Goal: Transaction & Acquisition: Purchase product/service

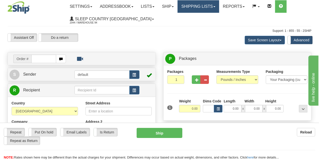
click at [210, 11] on link "Shipping lists" at bounding box center [198, 6] width 41 height 13
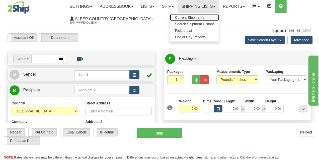
click at [187, 16] on span "Current Shipments" at bounding box center [189, 18] width 29 height 4
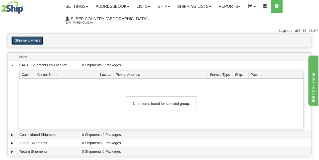
click at [39, 40] on button "Shipment Filters" at bounding box center [28, 40] width 32 height 9
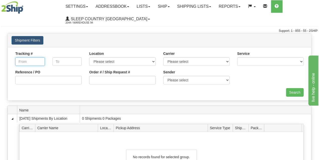
click at [38, 63] on input "Tracking #" at bounding box center [30, 61] width 30 height 9
click at [50, 52] on div "Tracking To" at bounding box center [67, 60] width 37 height 19
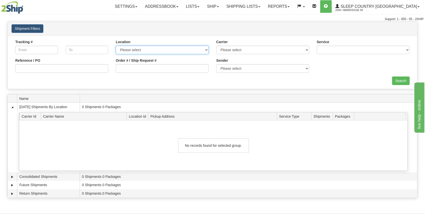
click at [124, 51] on select "Please select 94" at bounding box center [162, 50] width 93 height 9
select select "3937"
click at [116, 46] on select "Please select 94" at bounding box center [162, 50] width 93 height 9
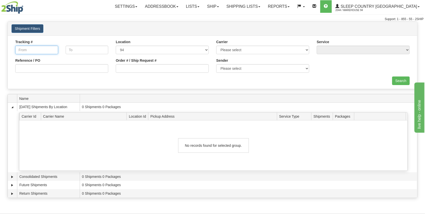
click at [47, 52] on input "Tracking #" at bounding box center [36, 50] width 43 height 9
click at [50, 42] on div "Tracking #" at bounding box center [36, 46] width 43 height 15
click at [252, 11] on link "Shipping lists" at bounding box center [243, 6] width 41 height 13
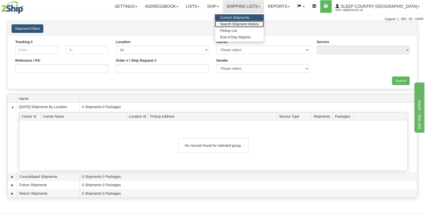
click at [250, 23] on span "Search Shipment History" at bounding box center [239, 24] width 39 height 4
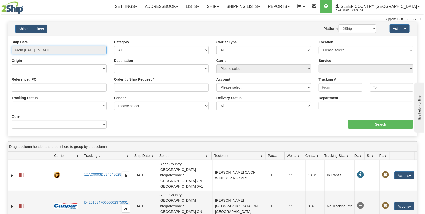
click at [66, 49] on input "From 09/30/2025 To 10/01/2025" at bounding box center [59, 50] width 95 height 9
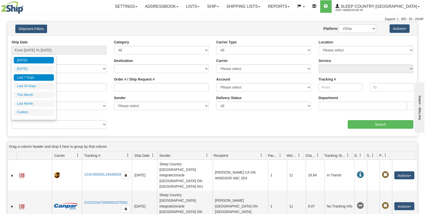
click at [43, 80] on li "Last 7 Days" at bounding box center [34, 77] width 40 height 7
type input "From 09/25/2025 To 10/01/2025"
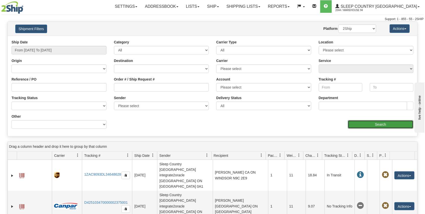
click at [352, 126] on input "Search" at bounding box center [381, 124] width 66 height 9
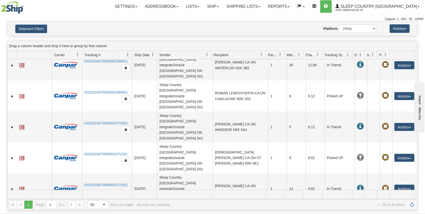
scroll to position [167, 0]
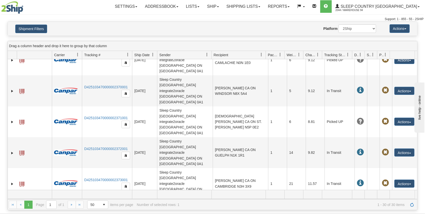
scroll to position [201, 0]
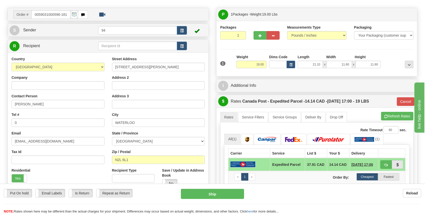
scroll to position [50, 0]
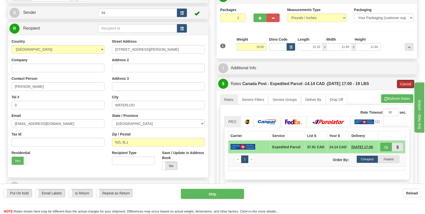
click at [397, 81] on div "Cancel" at bounding box center [406, 84] width 18 height 9
click at [403, 85] on button "Cancel" at bounding box center [406, 84] width 18 height 9
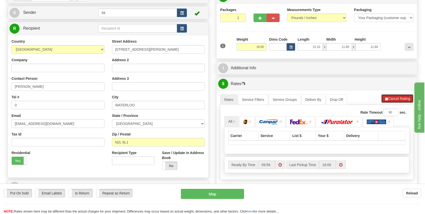
click at [397, 98] on button "Cancel Rating" at bounding box center [398, 98] width 32 height 9
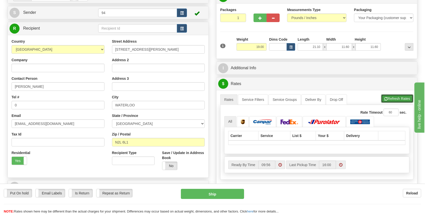
click at [397, 98] on button "Refresh Rates" at bounding box center [398, 98] width 32 height 9
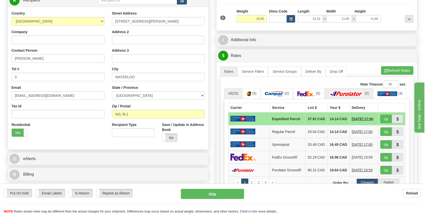
scroll to position [84, 0]
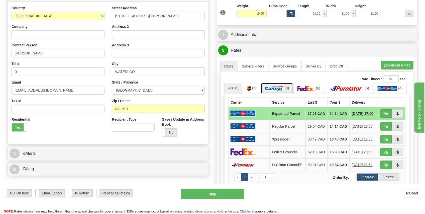
click at [273, 91] on link "(0)" at bounding box center [277, 88] width 32 height 11
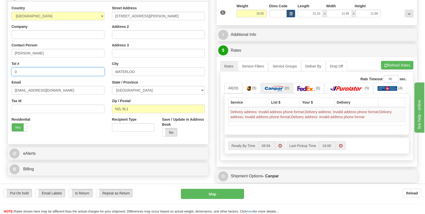
click at [19, 70] on input "0" at bounding box center [58, 71] width 93 height 9
type input "555-555-5555"
click at [394, 66] on button "Refresh Rates" at bounding box center [398, 65] width 32 height 9
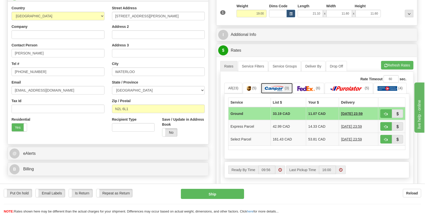
click at [281, 88] on img at bounding box center [274, 88] width 19 height 5
click at [292, 116] on td "33.19 CAD" at bounding box center [289, 113] width 36 height 13
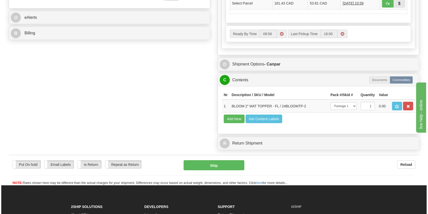
scroll to position [234, 0]
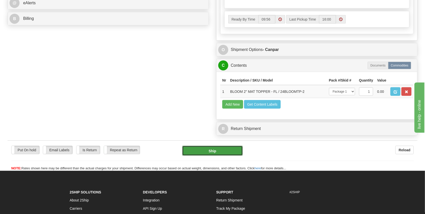
click at [223, 152] on button "Ship" at bounding box center [212, 151] width 61 height 10
type input "1"
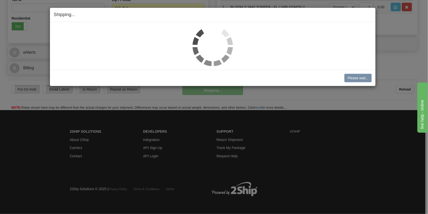
scroll to position [185, 0]
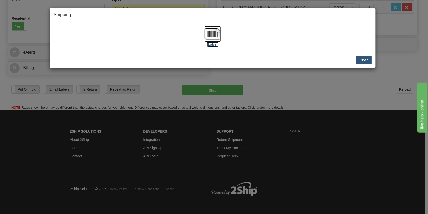
click at [213, 38] on img at bounding box center [213, 34] width 16 height 16
click at [369, 56] on button "Close" at bounding box center [364, 60] width 16 height 9
click at [366, 61] on button "Close" at bounding box center [364, 60] width 16 height 9
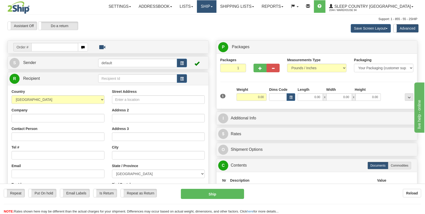
click at [216, 7] on link "Ship" at bounding box center [206, 6] width 19 height 13
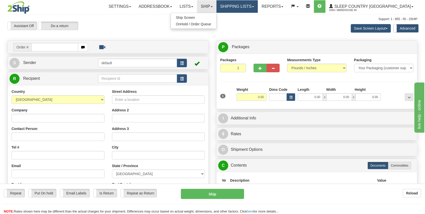
click at [248, 4] on link "Shipping lists" at bounding box center [237, 6] width 41 height 13
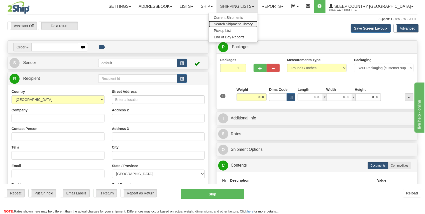
click at [252, 22] on link "Search Shipment History" at bounding box center [233, 24] width 49 height 7
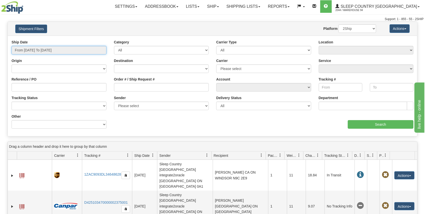
click at [49, 53] on input "From 09/30/2025 To 10/01/2025" at bounding box center [59, 50] width 95 height 9
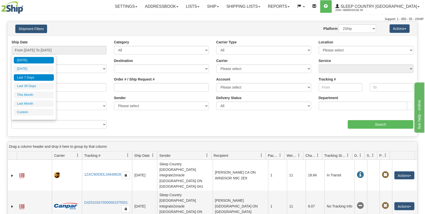
click at [36, 76] on li "Last 7 Days" at bounding box center [34, 77] width 40 height 7
type input "From 09/25/2025 To 10/01/2025"
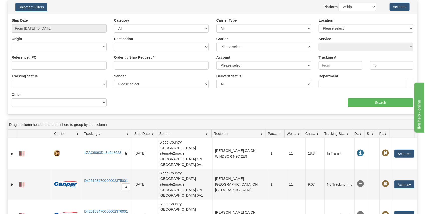
scroll to position [17, 0]
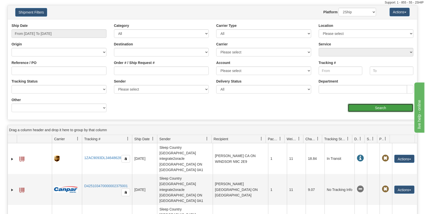
click at [350, 107] on input "Search" at bounding box center [381, 108] width 66 height 9
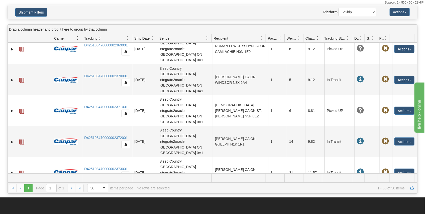
scroll to position [192, 0]
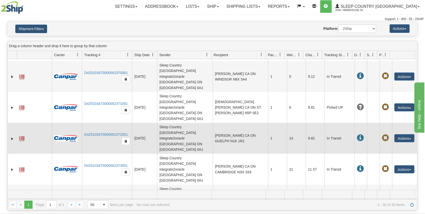
scroll to position [217, 0]
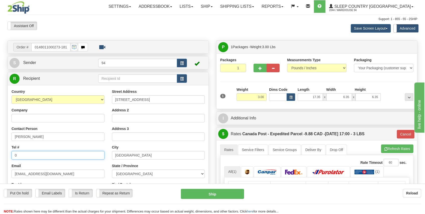
click at [41, 156] on input "0" at bounding box center [58, 155] width 93 height 9
type input "555-555-5555"
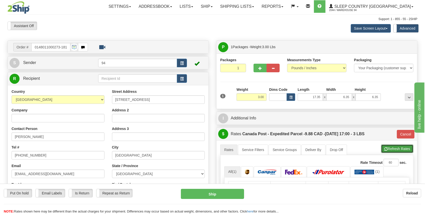
click at [407, 145] on button "Refresh Rates" at bounding box center [398, 148] width 32 height 9
type input "DOM.EP"
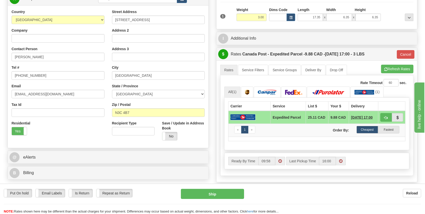
scroll to position [84, 0]
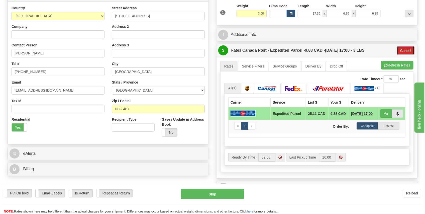
click at [404, 49] on button "Cancel" at bounding box center [406, 50] width 18 height 9
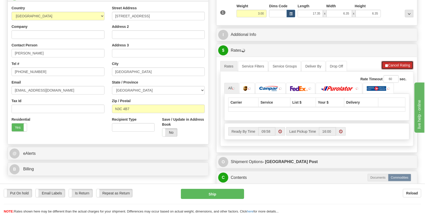
click at [395, 62] on button "Cancel Rating" at bounding box center [398, 65] width 32 height 9
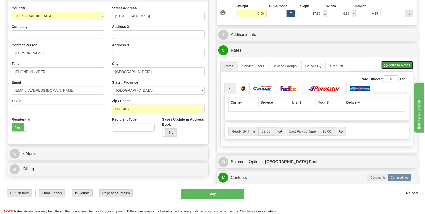
click at [395, 62] on button "Refresh Rates" at bounding box center [398, 65] width 32 height 9
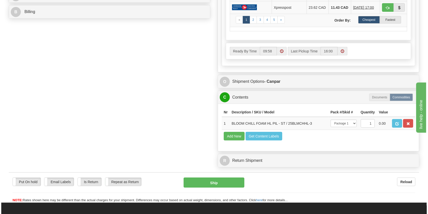
scroll to position [284, 0]
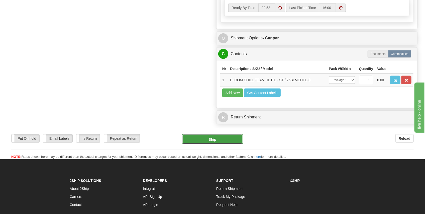
click at [204, 143] on button "Ship" at bounding box center [212, 139] width 61 height 10
type input "1"
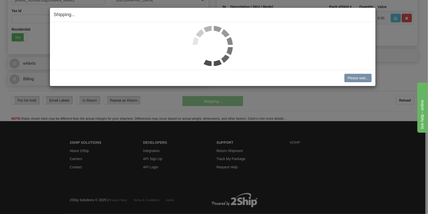
scroll to position [161, 0]
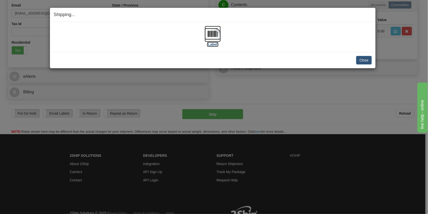
click at [213, 32] on img at bounding box center [213, 34] width 16 height 16
click at [358, 61] on button "Close" at bounding box center [364, 60] width 16 height 9
click at [364, 58] on button "Close" at bounding box center [364, 60] width 16 height 9
click at [364, 61] on button "Close" at bounding box center [364, 60] width 16 height 9
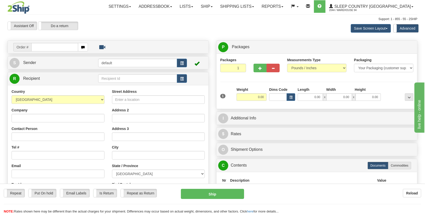
click at [268, 13] on nav "Toggle navigation Settings Shipping Preferences Fields Preferences New Groups" at bounding box center [249, 6] width 338 height 13
click at [258, 8] on link "Shipping lists" at bounding box center [237, 6] width 41 height 13
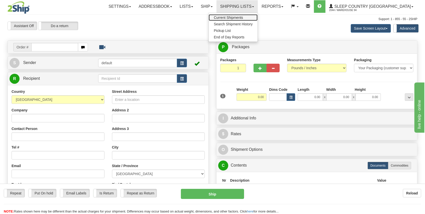
click at [243, 17] on span "Current Shipments" at bounding box center [228, 18] width 29 height 4
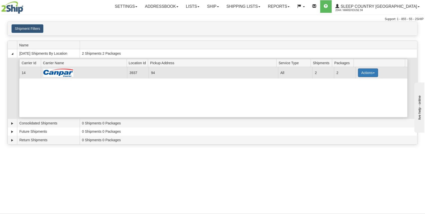
click at [358, 72] on button "Actions" at bounding box center [368, 72] width 20 height 9
click at [356, 80] on span "Details" at bounding box center [350, 82] width 14 height 4
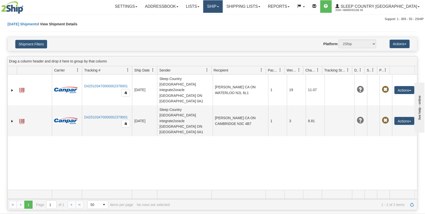
click at [223, 1] on link "Ship" at bounding box center [212, 6] width 19 height 13
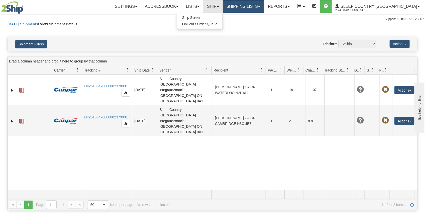
click at [264, 6] on link "Shipping lists" at bounding box center [243, 6] width 41 height 13
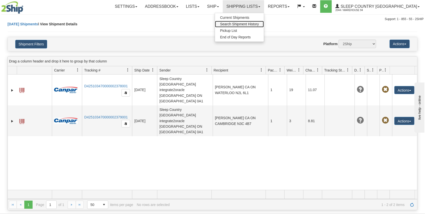
click at [255, 24] on span "Search Shipment History" at bounding box center [239, 24] width 39 height 4
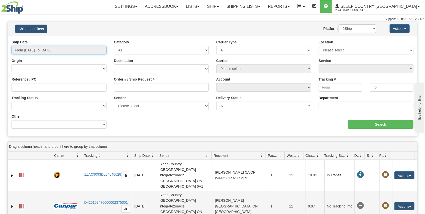
click at [59, 47] on input "From [DATE] To [DATE]" at bounding box center [59, 50] width 95 height 9
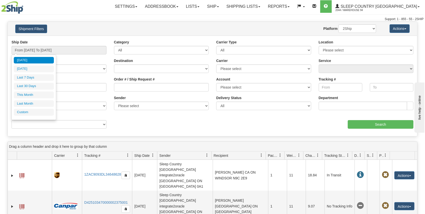
click at [179, 120] on div "Ship Date From 09/30/2025 To 10/01/2025 Category All Inbound Outbound Carrier T…" at bounding box center [213, 86] width 410 height 93
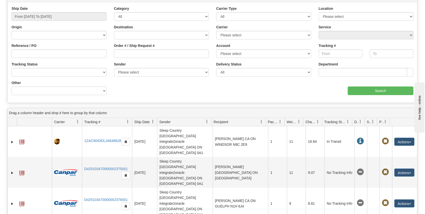
scroll to position [33, 0]
click at [33, 18] on input "From [DATE] To [DATE]" at bounding box center [59, 17] width 95 height 9
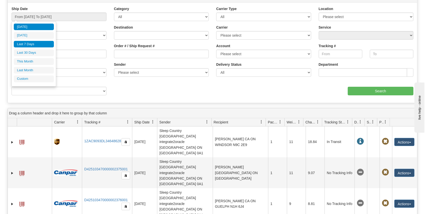
click at [32, 42] on li "Last 7 Days" at bounding box center [34, 44] width 40 height 7
type input "From [DATE] To [DATE]"
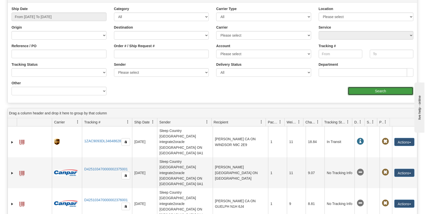
click at [391, 90] on input "Search" at bounding box center [381, 91] width 66 height 9
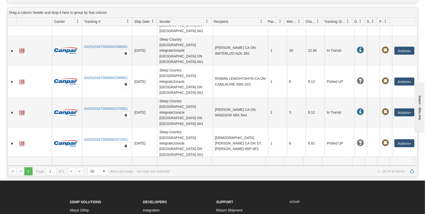
scroll to position [151, 0]
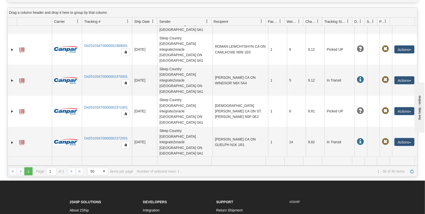
scroll to position [201, 0]
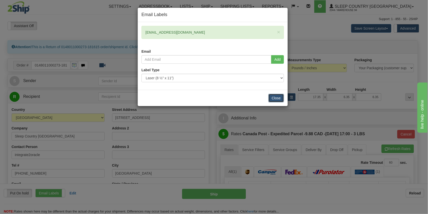
click at [278, 101] on button "Close" at bounding box center [276, 98] width 16 height 9
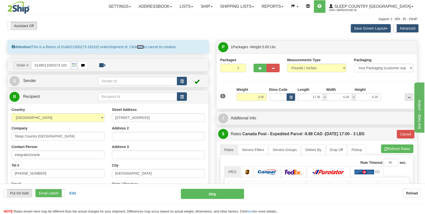
click at [142, 47] on link "here" at bounding box center [140, 47] width 7 height 4
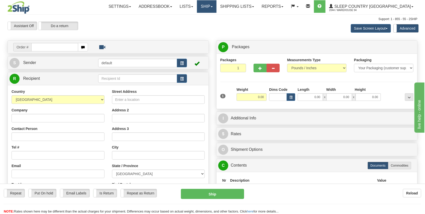
click at [216, 11] on link "Ship" at bounding box center [206, 6] width 19 height 13
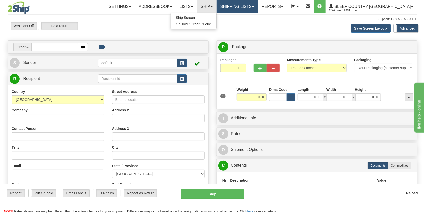
click at [248, 12] on link "Shipping lists" at bounding box center [237, 6] width 41 height 13
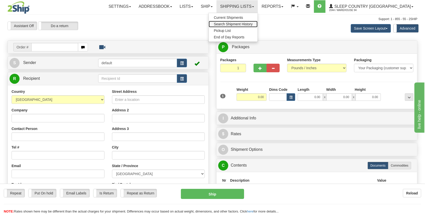
click at [253, 25] on span "Search Shipment History" at bounding box center [233, 24] width 39 height 4
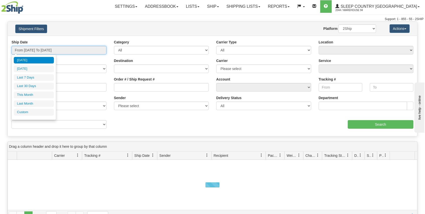
click at [70, 47] on input "From [DATE] To [DATE]" at bounding box center [59, 50] width 95 height 9
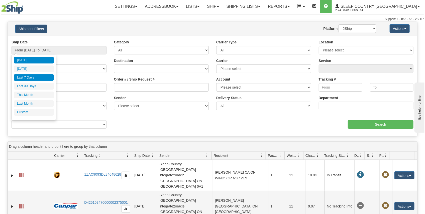
click at [19, 79] on li "Last 7 Days" at bounding box center [34, 77] width 40 height 7
type input "From [DATE] To [DATE]"
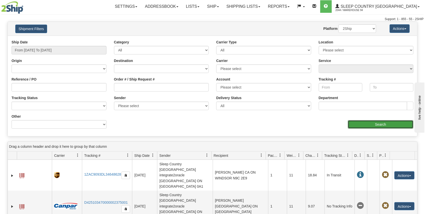
click at [352, 122] on input "Search" at bounding box center [381, 124] width 66 height 9
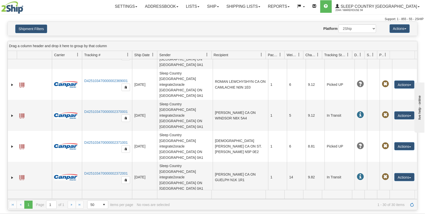
scroll to position [201, 0]
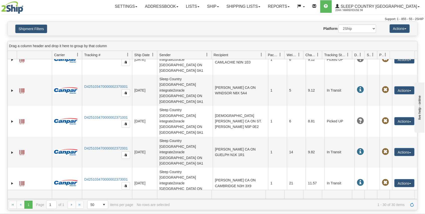
drag, startPoint x: 23, startPoint y: 103, endPoint x: 12, endPoint y: 106, distance: 11.4
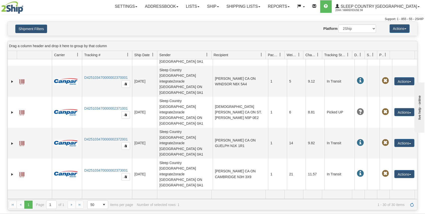
scroll to position [217, 0]
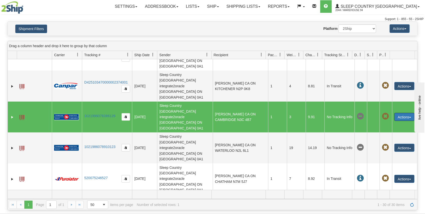
scroll to position [325, 0]
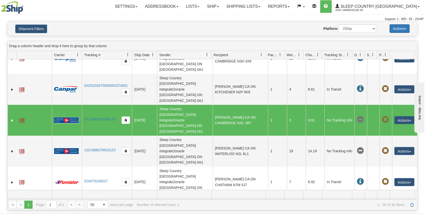
click at [402, 25] on button "Actions" at bounding box center [400, 28] width 20 height 9
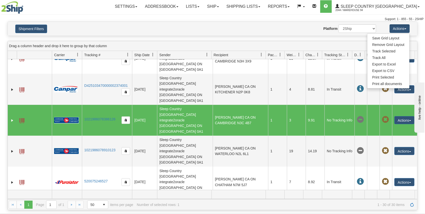
click at [320, 42] on div "Drag a column header and drop it here to group by that column" at bounding box center [213, 46] width 410 height 10
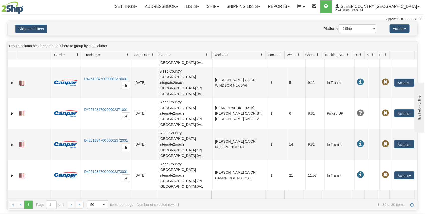
scroll to position [208, 0]
click at [413, 25] on div "Actions Save Grid Layout Remove Grid Layout Track Selected Track All Export to …" at bounding box center [397, 28] width 34 height 9
click at [410, 26] on div "Actions Save Grid Layout Remove Grid Layout Track Selected Track All Export to …" at bounding box center [397, 28] width 34 height 9
click at [408, 28] on button "Actions" at bounding box center [400, 28] width 20 height 9
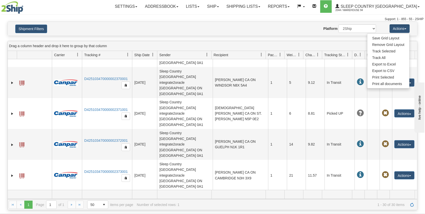
click at [332, 42] on div "Drag a column header and drop it here to group by that column" at bounding box center [213, 46] width 410 height 10
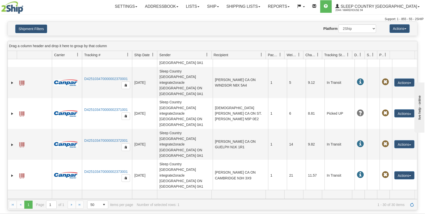
click at [309, 39] on div "Please wait... × Confirm Delete Delete Cancel × Confirm Delete Yes No Cancel × …" at bounding box center [212, 116] width 425 height 189
